Goal: Information Seeking & Learning: Check status

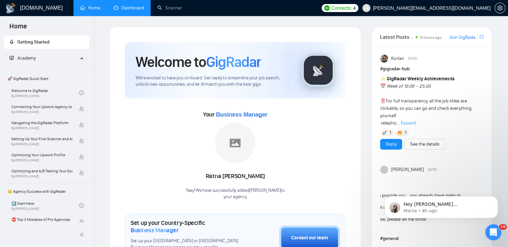
click at [138, 9] on link "Dashboard" at bounding box center [129, 8] width 30 height 6
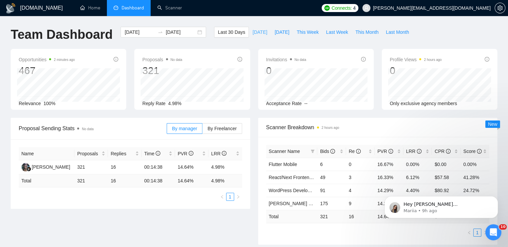
click at [253, 32] on span "[DATE]" at bounding box center [260, 31] width 15 height 7
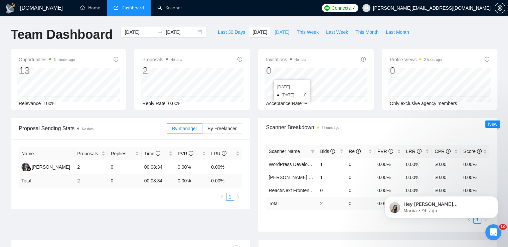
click at [276, 32] on span "[DATE]" at bounding box center [282, 31] width 15 height 7
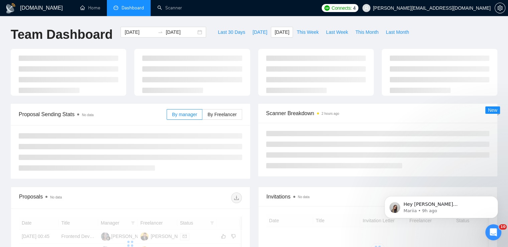
type input "[DATE]"
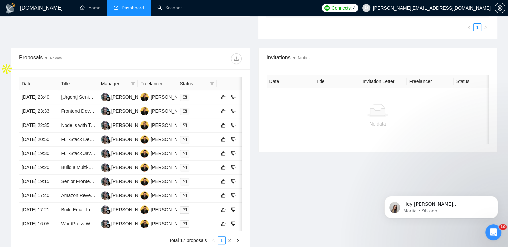
scroll to position [267, 0]
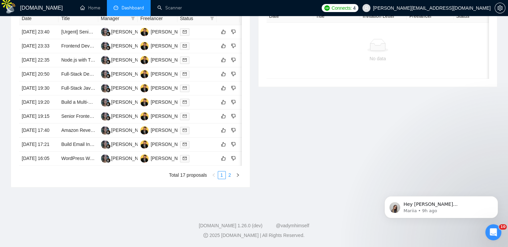
click at [230, 179] on link "2" at bounding box center [229, 174] width 7 height 7
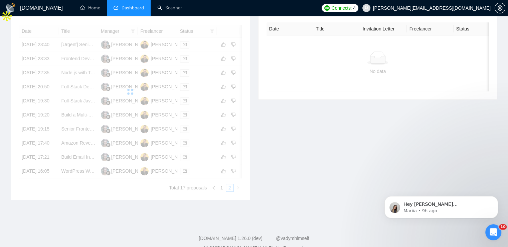
scroll to position [301, 0]
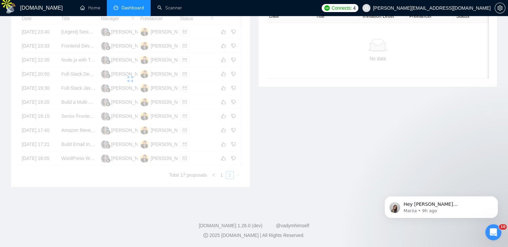
click at [289, 175] on div "Invitations No data Date Title Invitation Letter Freelancer Status No data" at bounding box center [378, 84] width 248 height 205
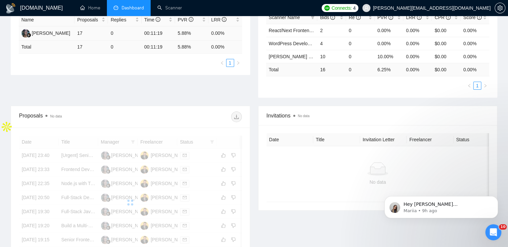
scroll to position [0, 0]
